Goal: Check status: Check status

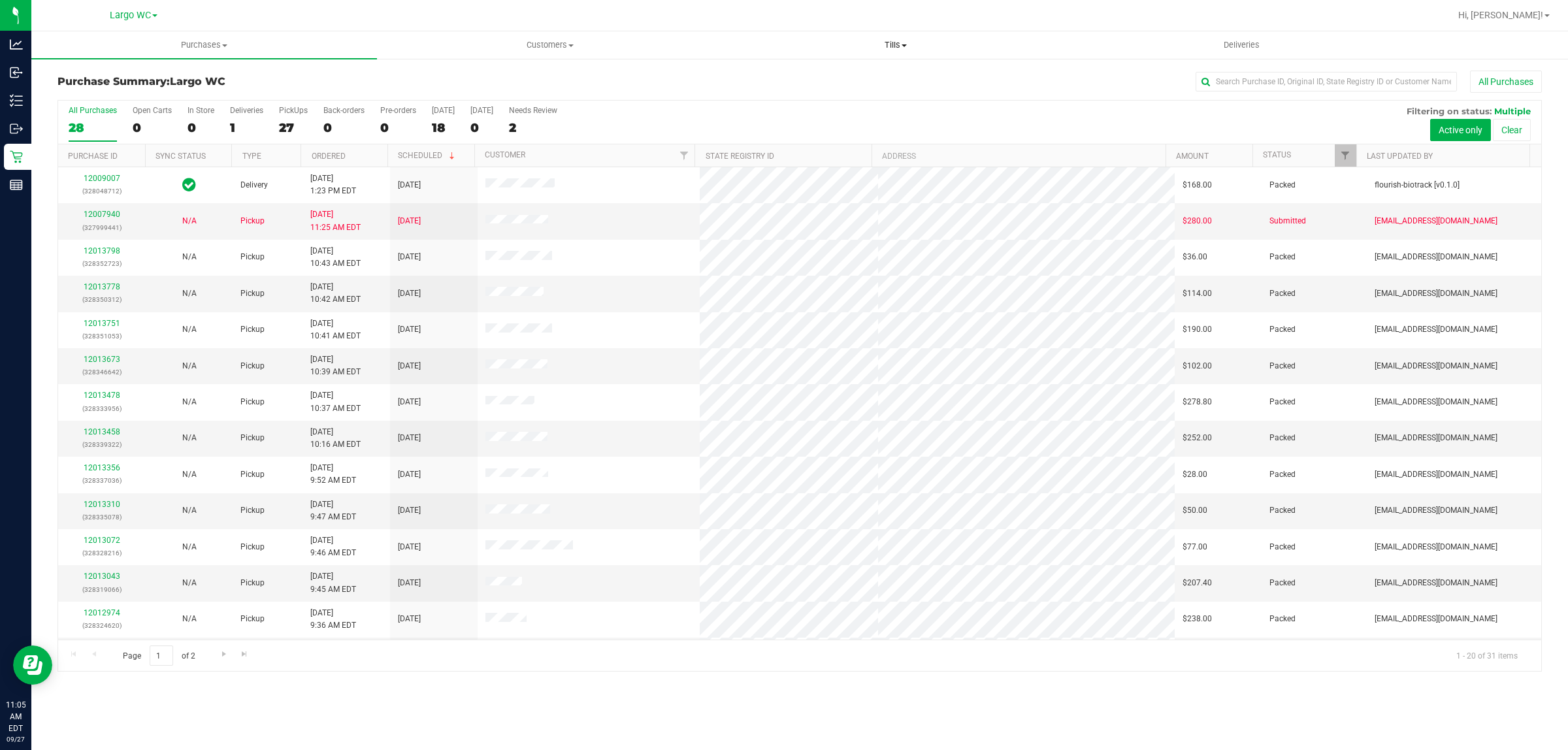
click at [921, 46] on span "Tills" at bounding box center [895, 45] width 344 height 12
click at [870, 74] on li "Manage tills" at bounding box center [895, 78] width 346 height 16
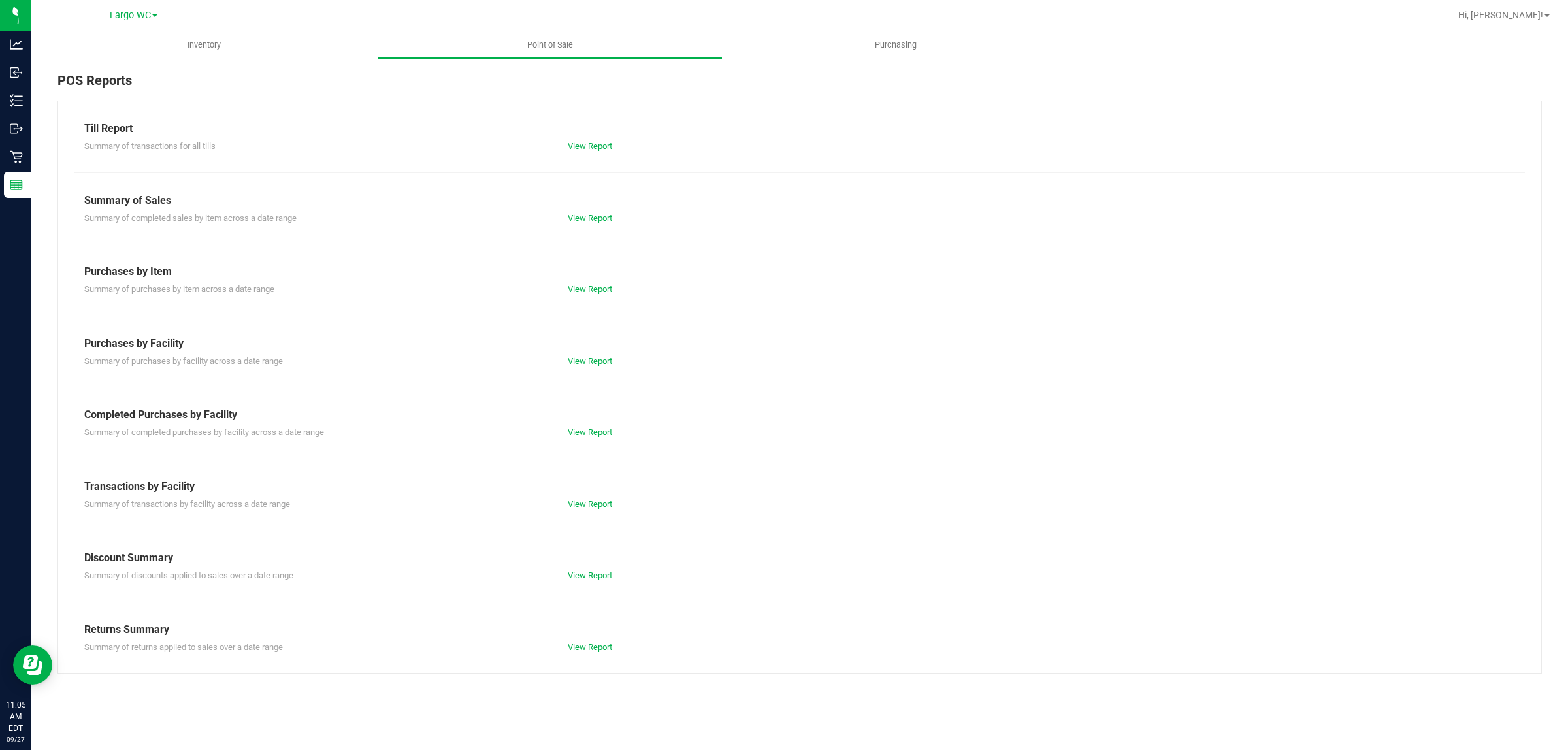
click at [598, 435] on link "View Report" at bounding box center [589, 432] width 45 height 10
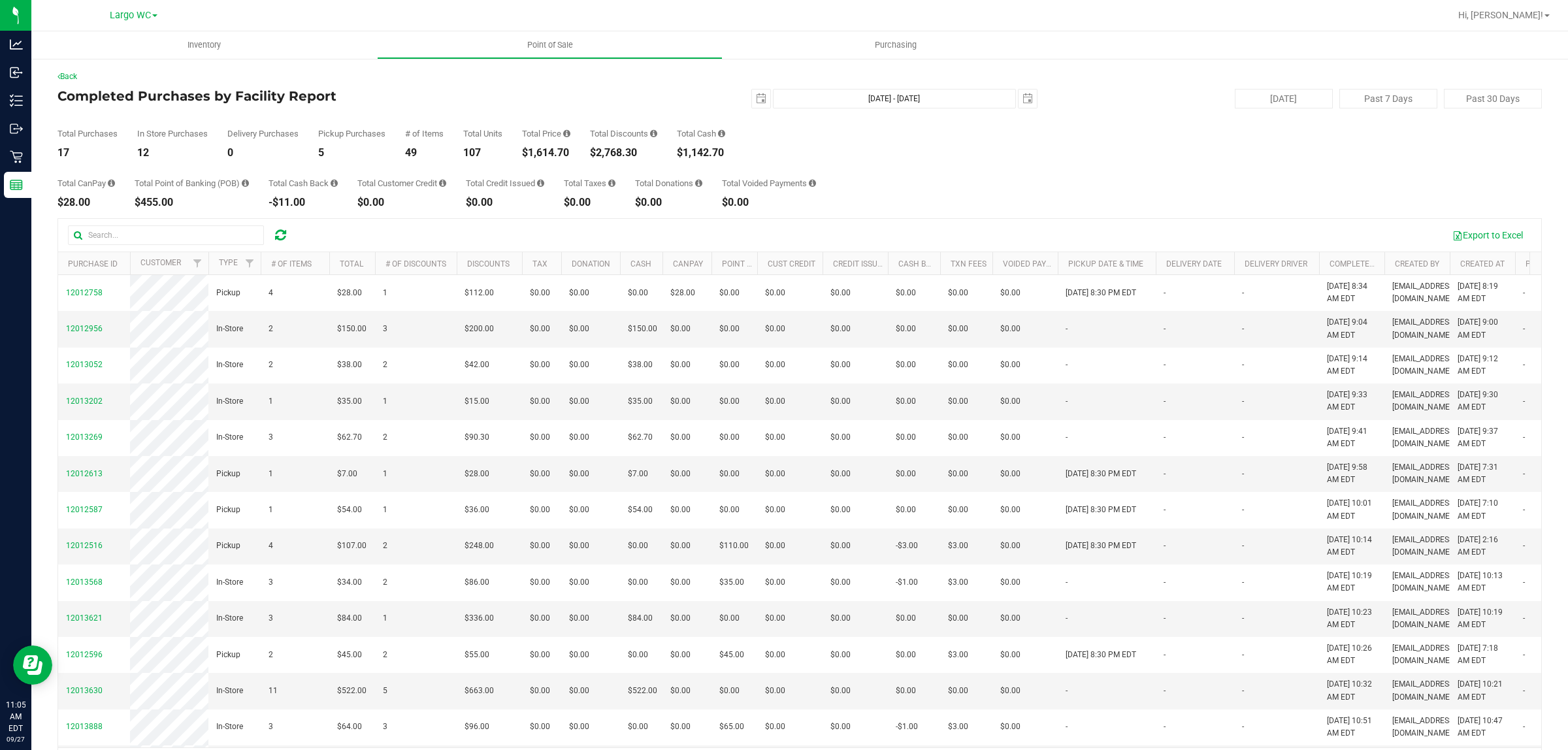
click at [537, 155] on div "$1,614.70" at bounding box center [546, 153] width 48 height 11
click at [576, 161] on div "Total CanPay $28.00 Total Point of Banking (POB) $455.00 Total Cash Back -$11.0…" at bounding box center [799, 183] width 1484 height 50
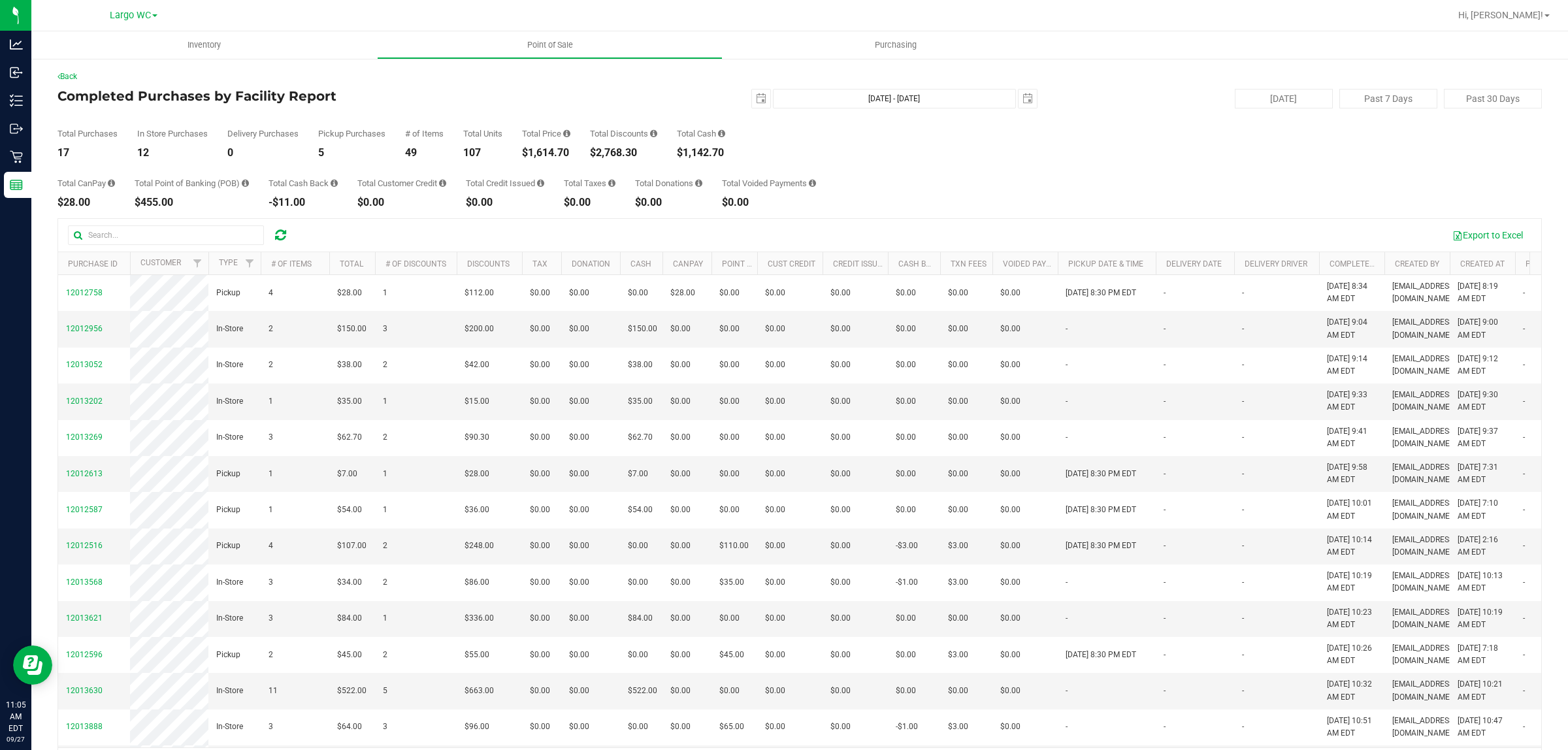
click at [576, 161] on div "Total CanPay $28.00 Total Point of Banking (POB) $455.00 Total Cash Back -$11.0…" at bounding box center [799, 183] width 1484 height 50
click at [563, 152] on div "$1,614.70" at bounding box center [546, 153] width 48 height 11
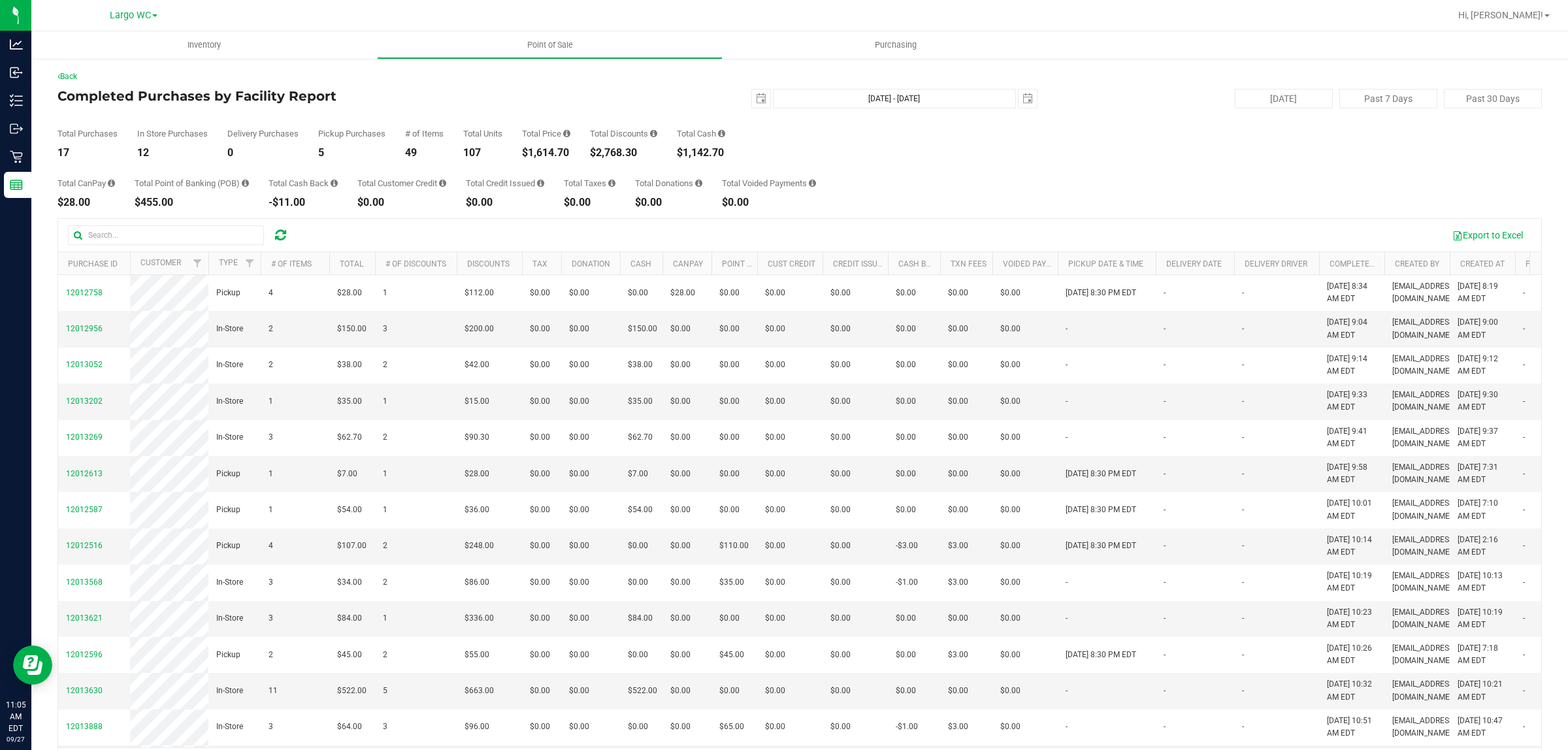
click at [499, 167] on div "Total CanPay $28.00 Total Point of Banking (POB) $455.00 Total Cash Back -$11.0…" at bounding box center [799, 183] width 1484 height 50
click at [551, 157] on div "$1,614.70" at bounding box center [546, 153] width 48 height 11
click at [562, 177] on div "Total CanPay $28.00 Total Point of Banking (POB) $455.00 Total Cash Back -$11.0…" at bounding box center [799, 183] width 1484 height 50
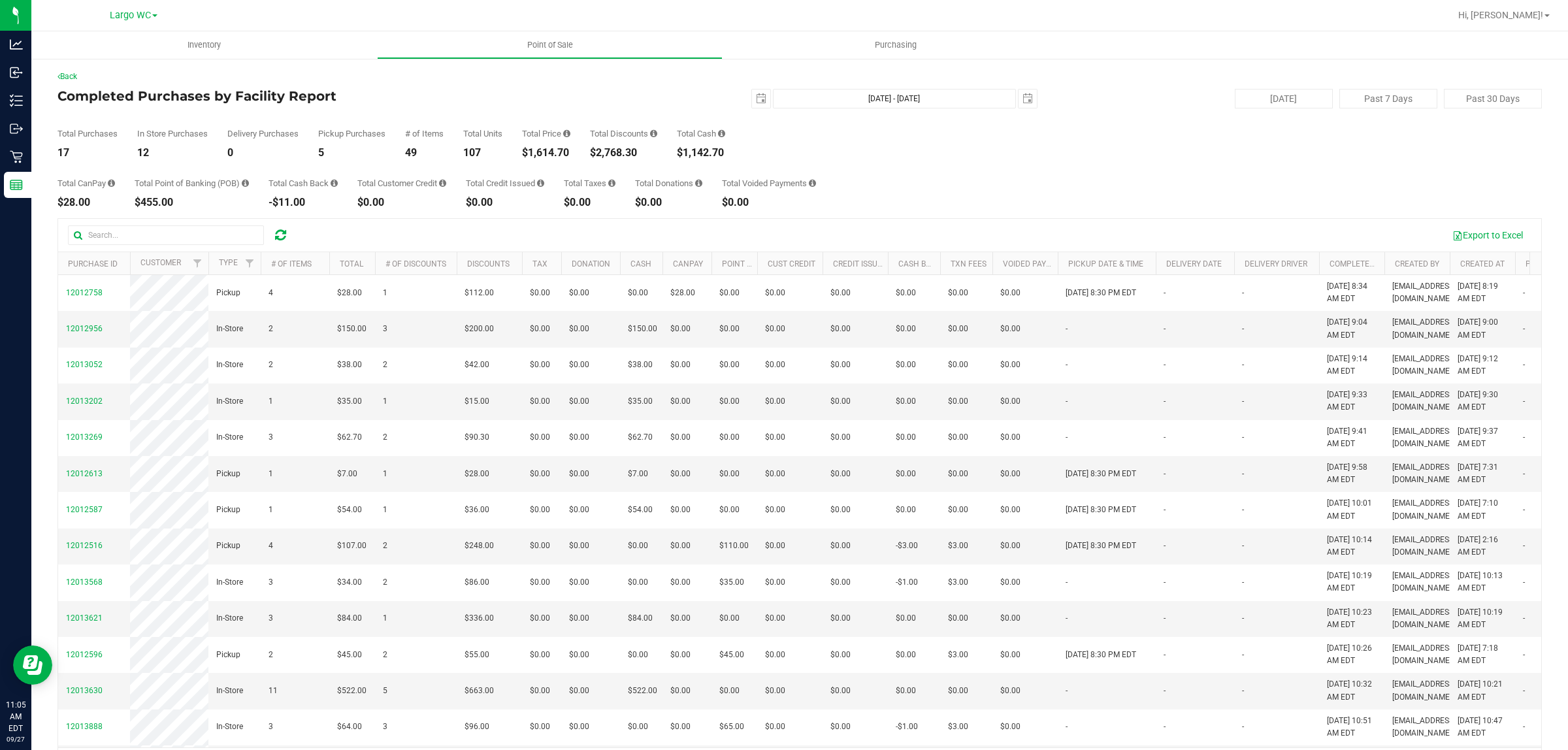
click at [555, 149] on div "$1,614.70" at bounding box center [546, 153] width 48 height 11
click at [555, 154] on div "$1,614.70" at bounding box center [546, 153] width 48 height 11
